Goal: Task Accomplishment & Management: Check status

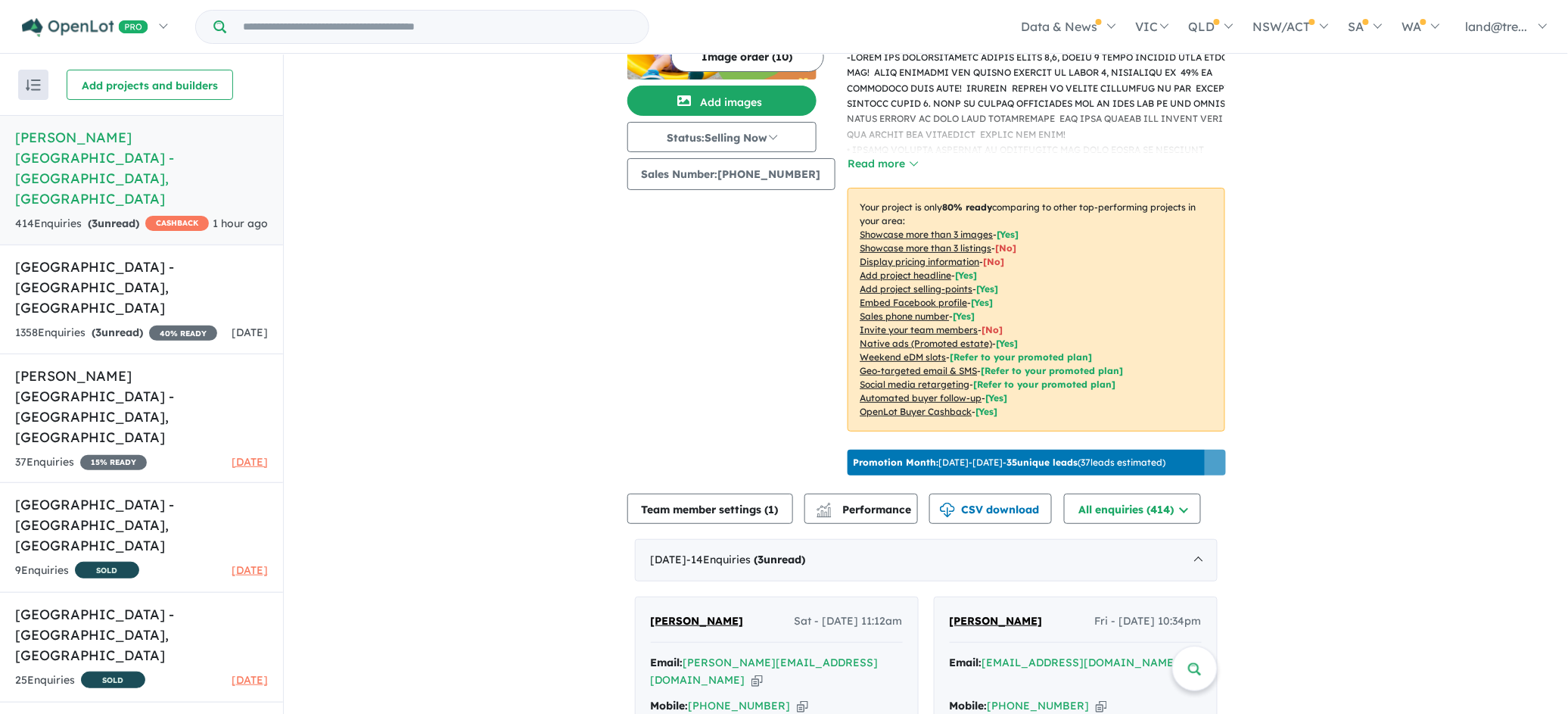
scroll to position [665, 0]
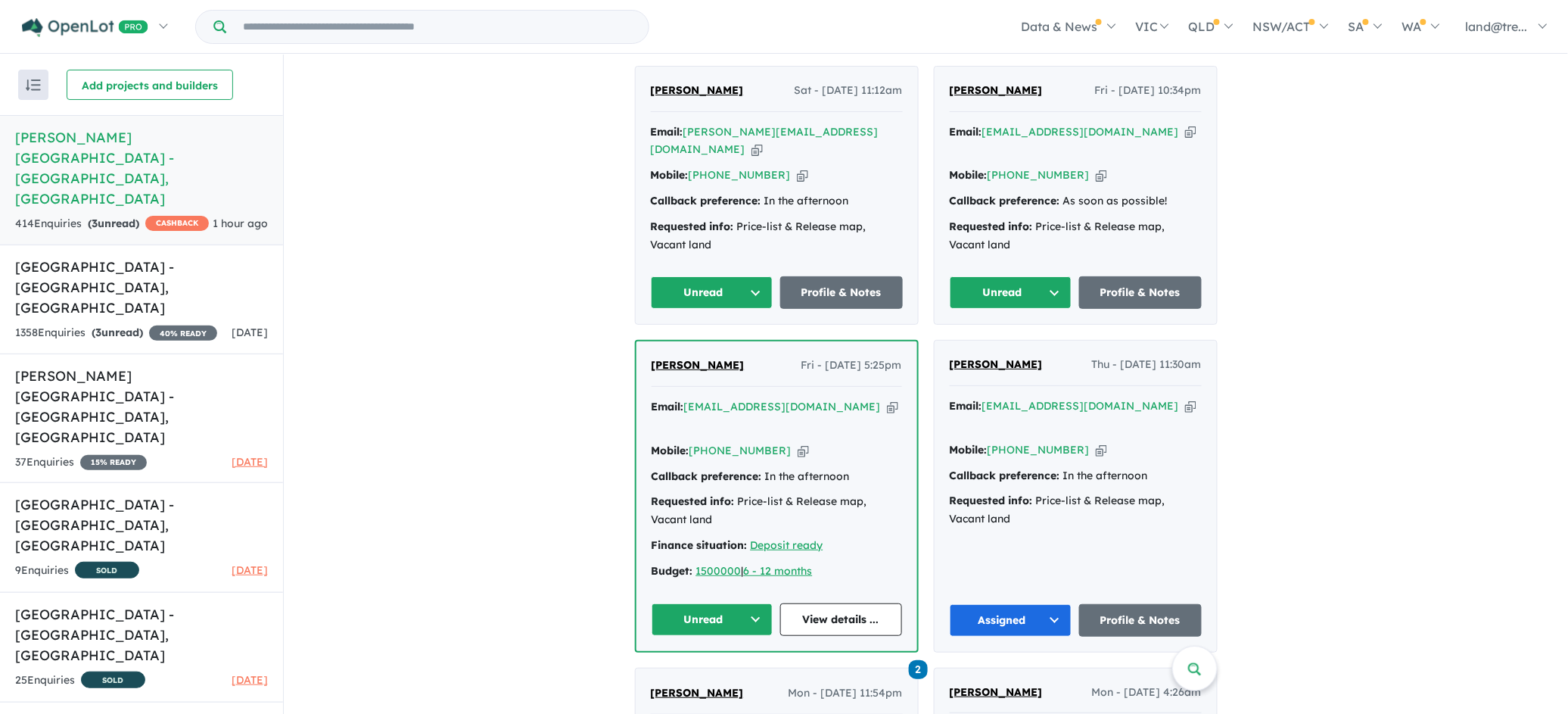
click at [756, 603] on button "Unread" at bounding box center [713, 620] width 122 height 33
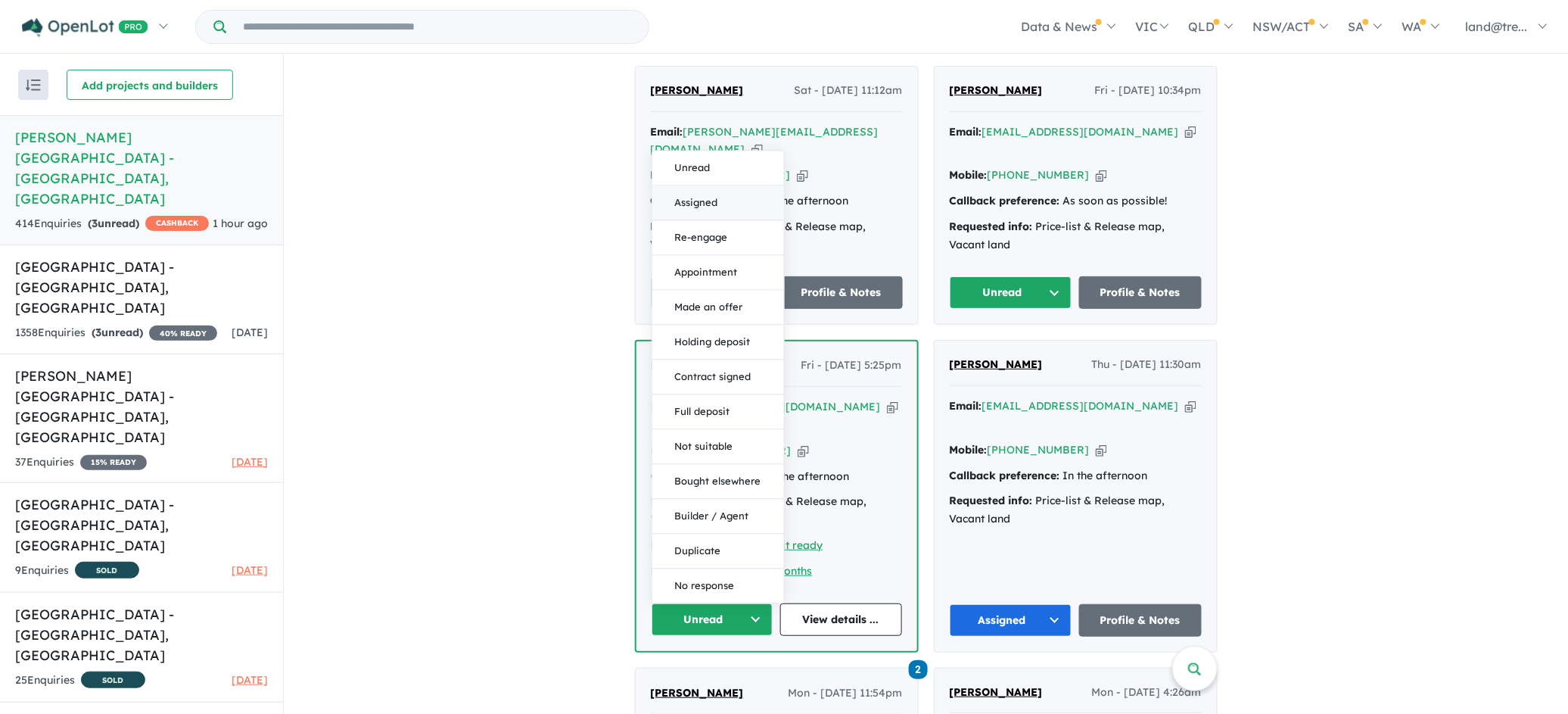
click at [706, 185] on button "Assigned" at bounding box center [718, 203] width 132 height 35
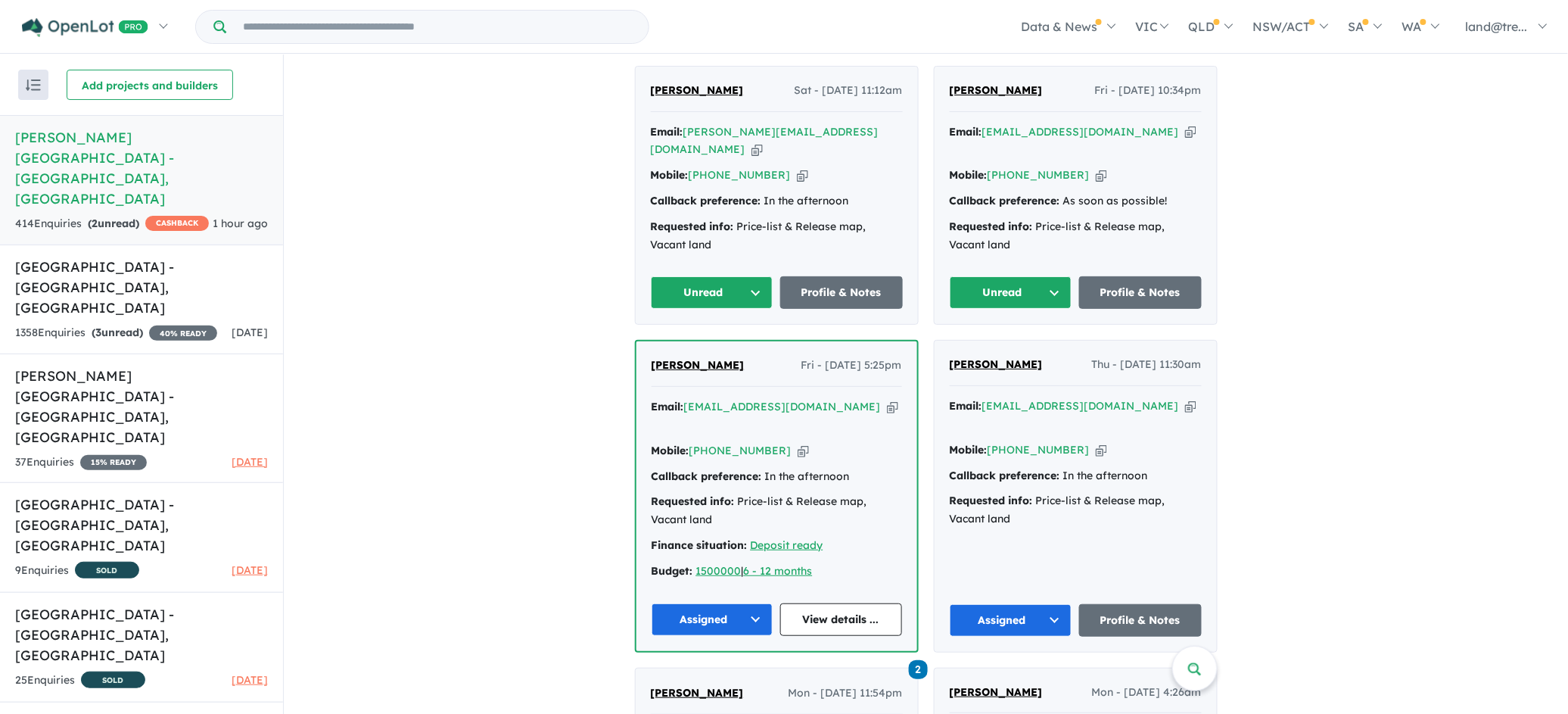
click at [1051, 603] on button "Assigned" at bounding box center [1011, 620] width 122 height 33
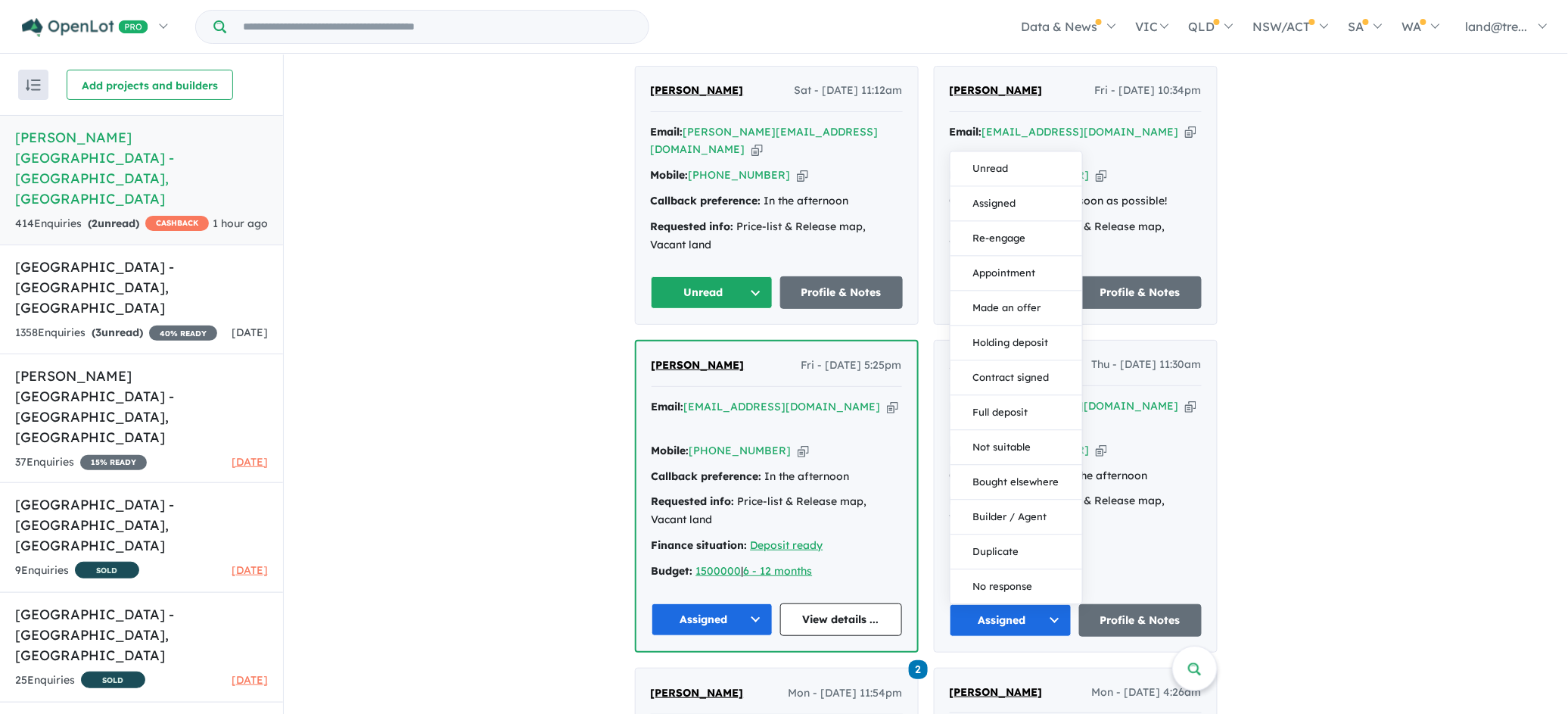
click at [1003, 603] on button "Assigned" at bounding box center [1011, 620] width 122 height 33
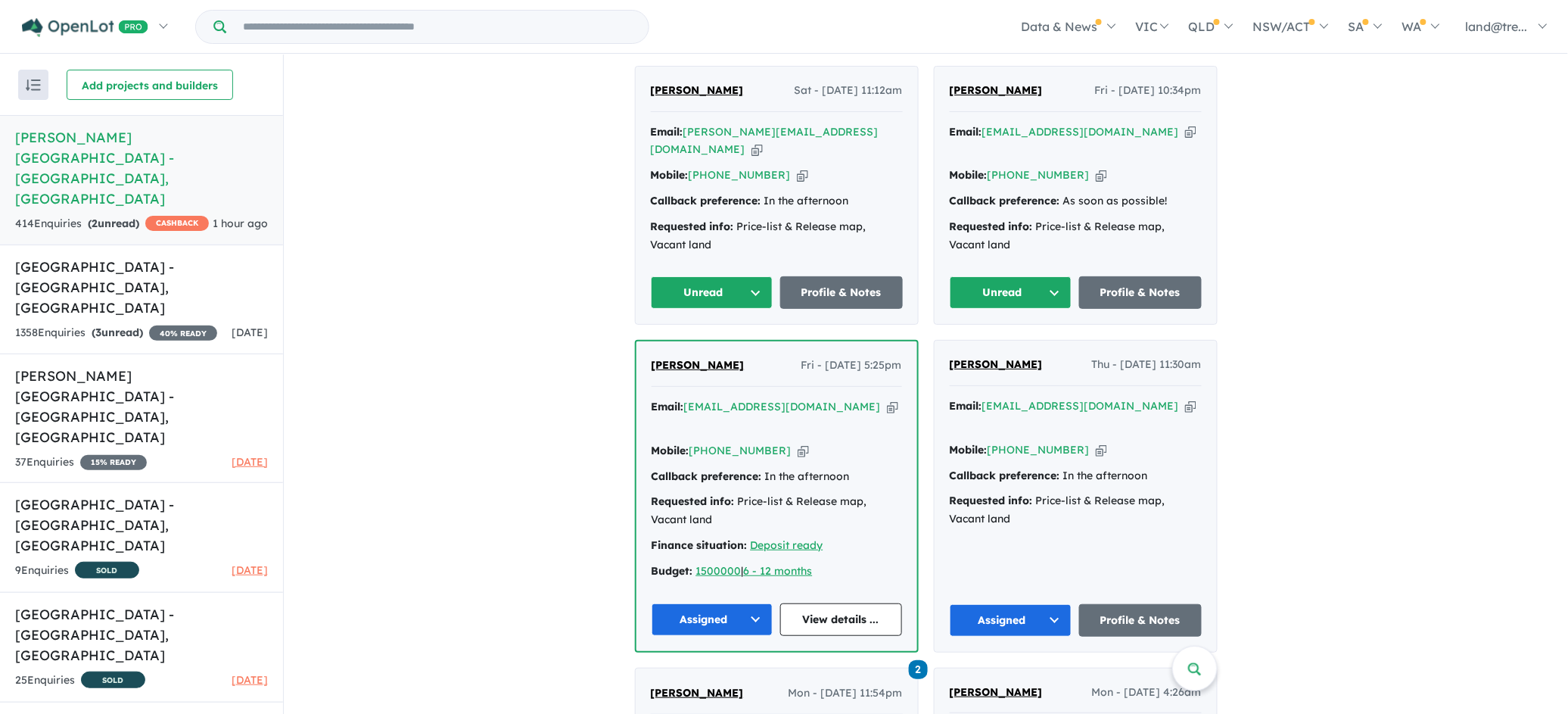
scroll to position [400, 0]
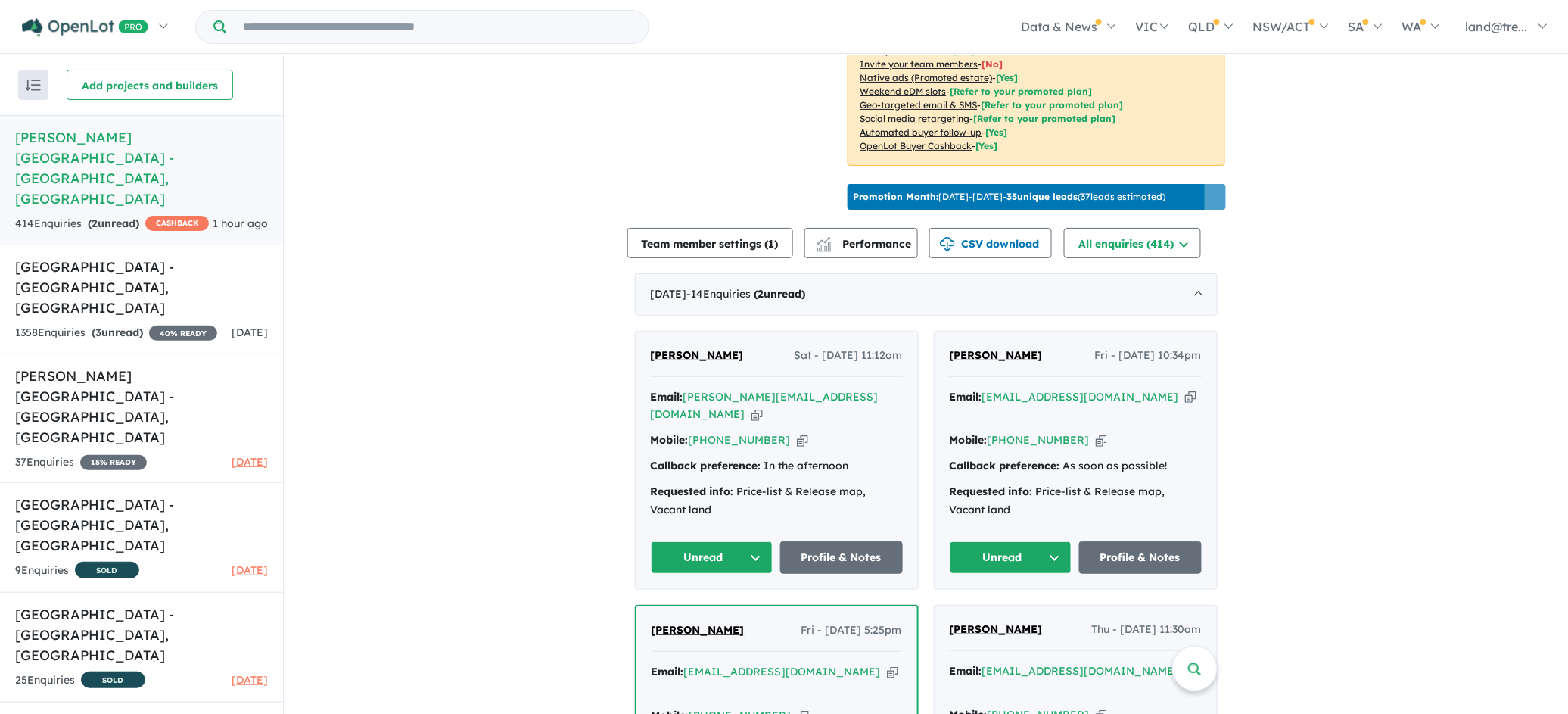
click at [1054, 544] on button "Unread" at bounding box center [1011, 558] width 122 height 33
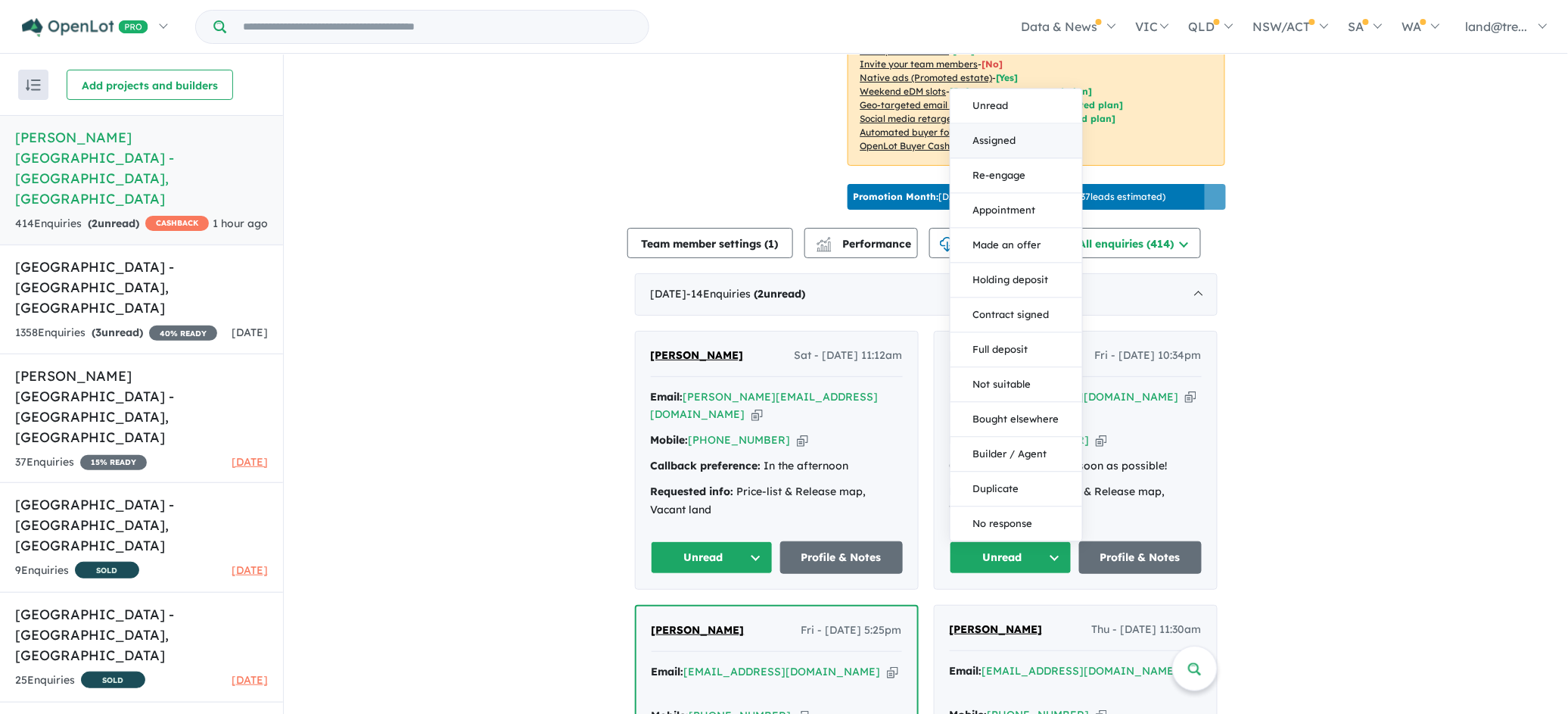
click at [996, 132] on button "Assigned" at bounding box center [1017, 142] width 132 height 35
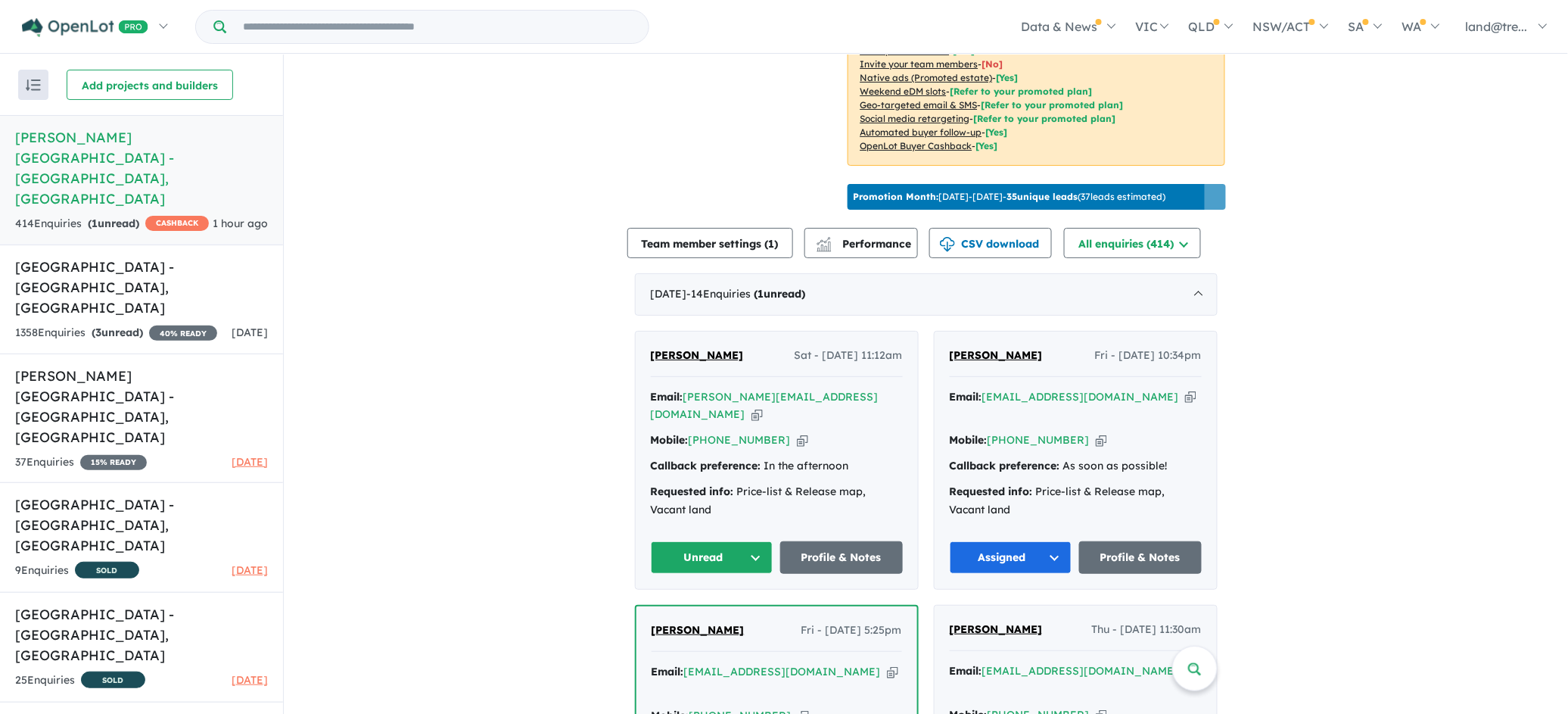
click at [748, 545] on button "Unread" at bounding box center [712, 558] width 122 height 33
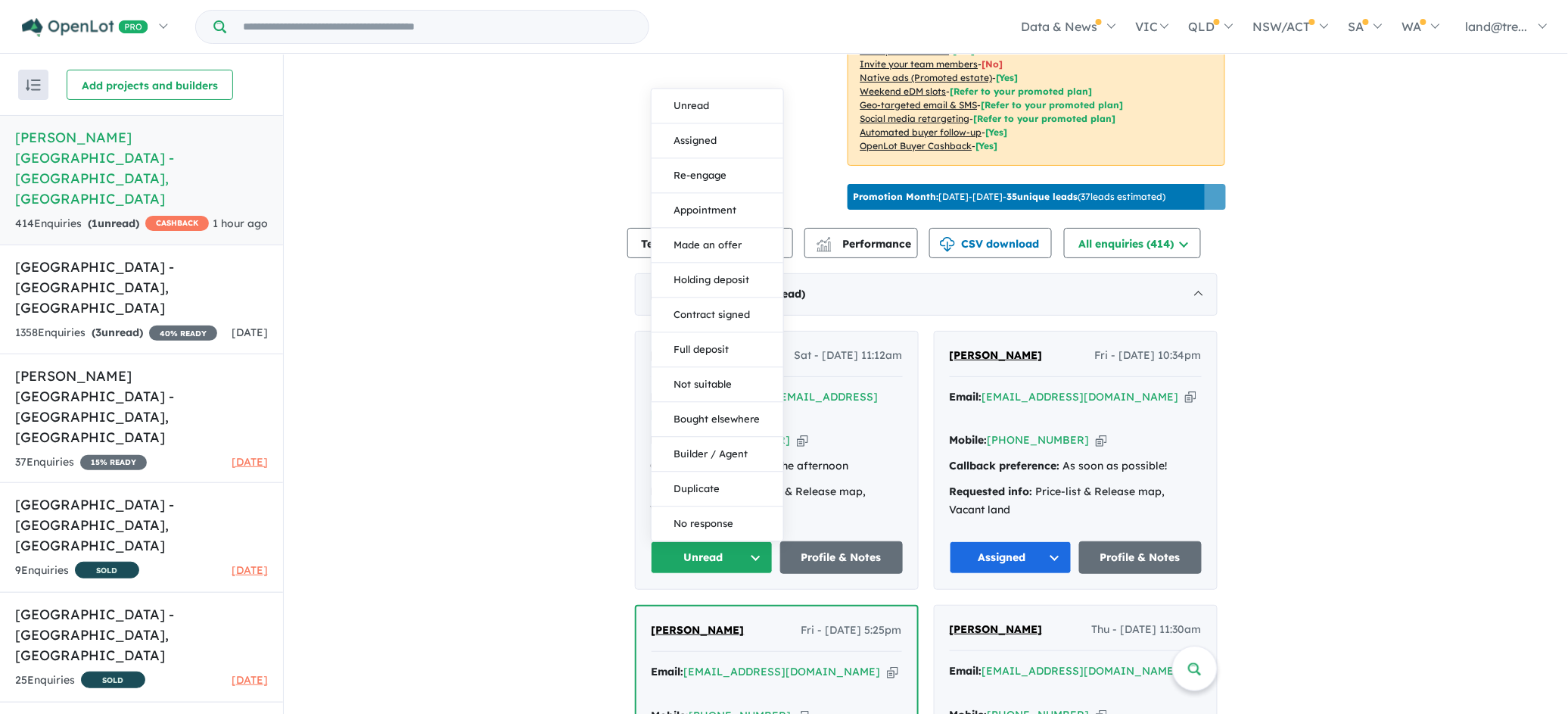
click at [692, 127] on button "Assigned" at bounding box center [718, 142] width 132 height 35
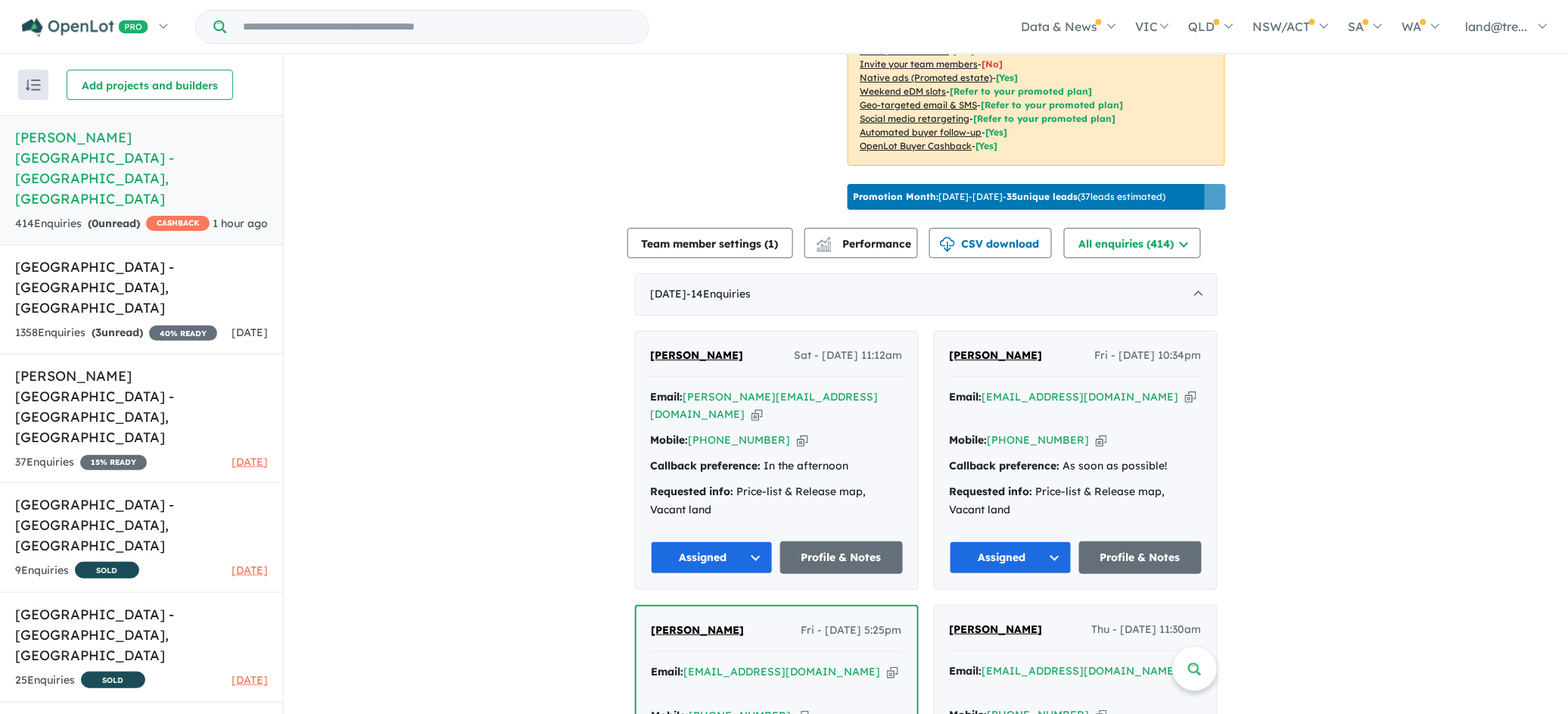
drag, startPoint x: 632, startPoint y: 263, endPoint x: 731, endPoint y: 318, distance: 113.3
drag, startPoint x: 634, startPoint y: 256, endPoint x: 639, endPoint y: 287, distance: 31.4
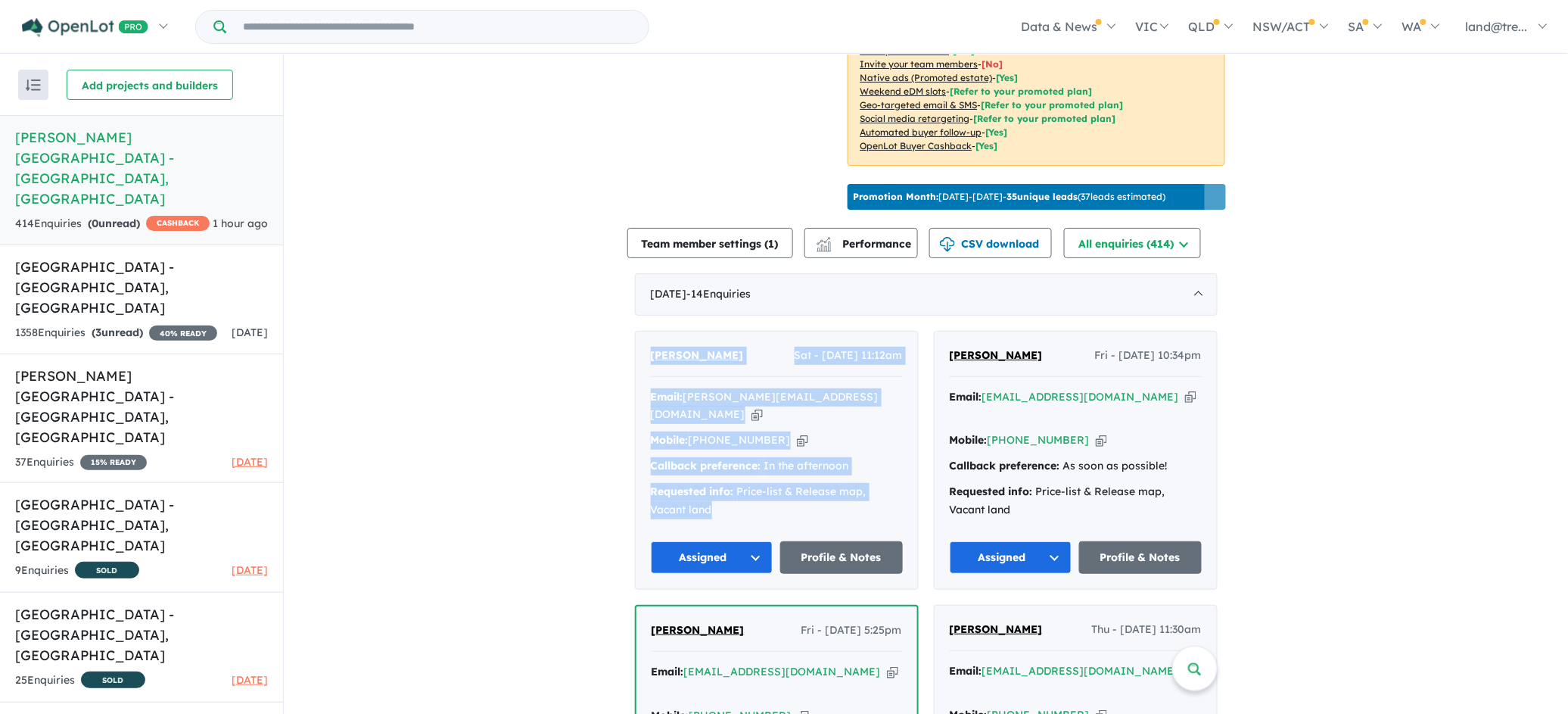
drag, startPoint x: 645, startPoint y: 305, endPoint x: 896, endPoint y: 503, distance: 319.7
